Goal: Task Accomplishment & Management: Complete application form

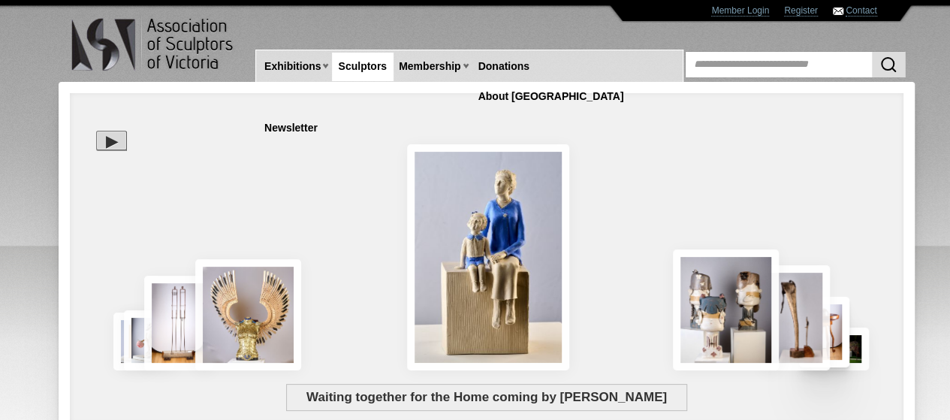
click at [807, 317] on img at bounding box center [795, 317] width 68 height 105
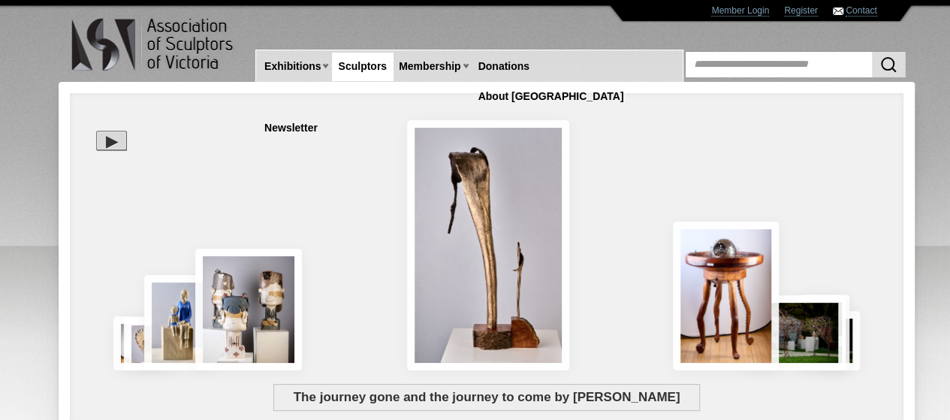
click at [257, 316] on div "The journey gone and the journey to come by [PERSON_NAME]" at bounding box center [406, 315] width 651 height 136
click at [174, 318] on div "The journey gone and the journey to come by [PERSON_NAME]" at bounding box center [406, 315] width 651 height 136
click at [113, 131] on div at bounding box center [111, 141] width 31 height 20
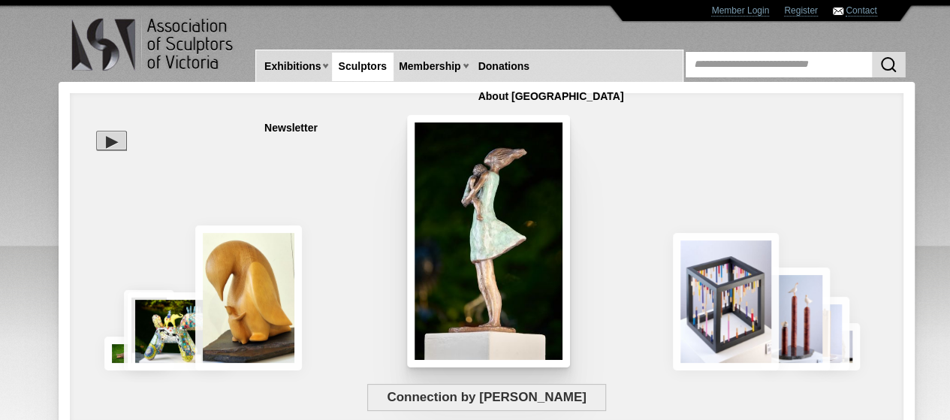
click at [488, 219] on img at bounding box center [488, 241] width 162 height 252
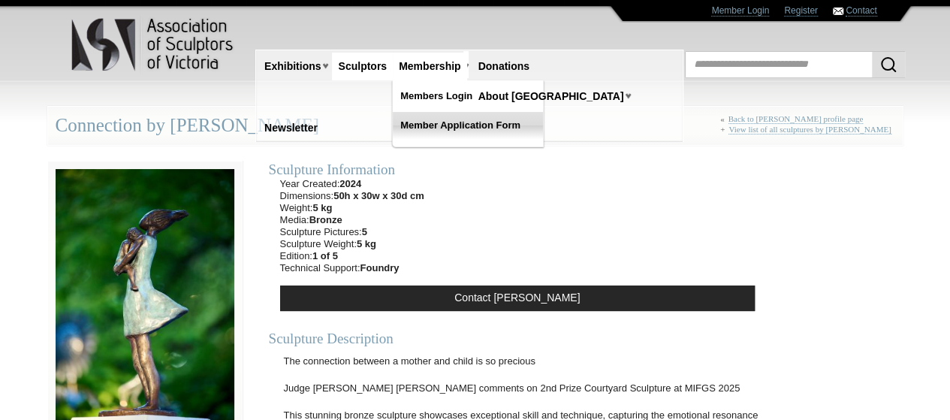
click at [452, 126] on link "Member Application Form" at bounding box center [468, 125] width 150 height 27
